Goal: Navigation & Orientation: Understand site structure

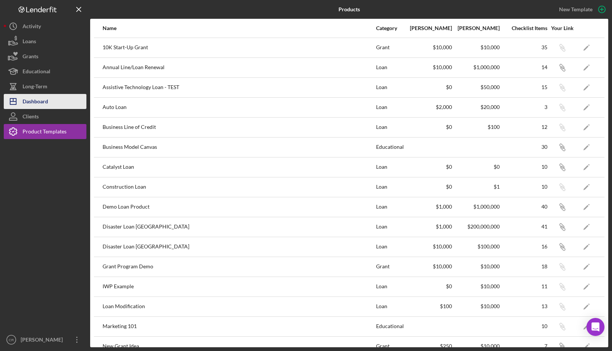
click at [58, 105] on button "Icon/Dashboard Dashboard" at bounding box center [45, 101] width 83 height 15
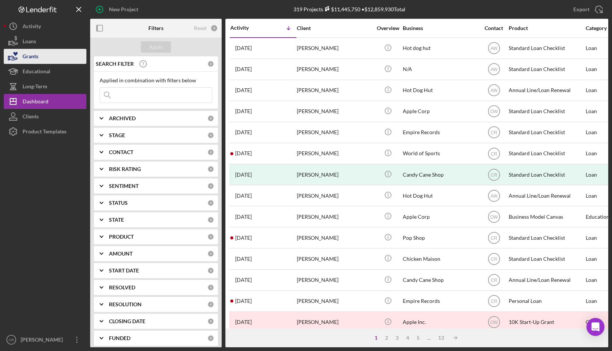
click at [35, 51] on div "Grants" at bounding box center [31, 57] width 16 height 17
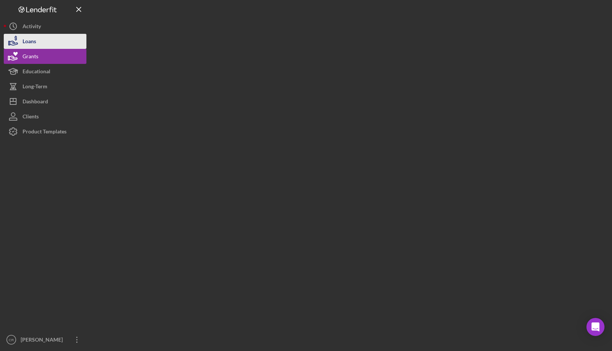
click at [40, 42] on button "Loans" at bounding box center [45, 41] width 83 height 15
